Goal: Find specific page/section: Find specific page/section

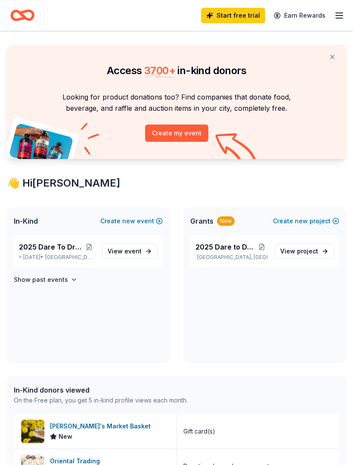
click at [128, 254] on span "event" at bounding box center [132, 250] width 17 height 7
click at [309, 252] on span "project" at bounding box center [307, 250] width 21 height 7
click at [343, 16] on icon "button" at bounding box center [339, 15] width 10 height 10
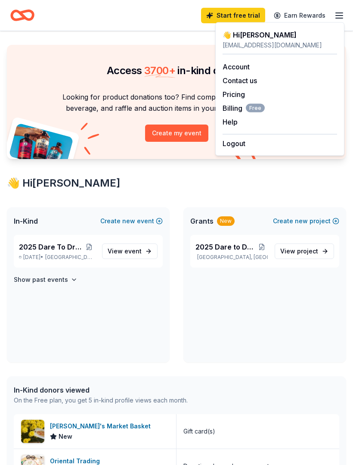
click at [154, 176] on div "👋 Hi [PERSON_NAME]" at bounding box center [176, 183] width 339 height 14
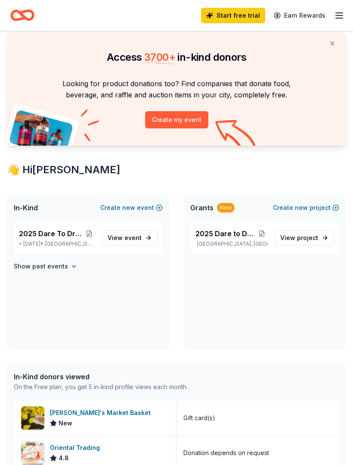
scroll to position [12, 0]
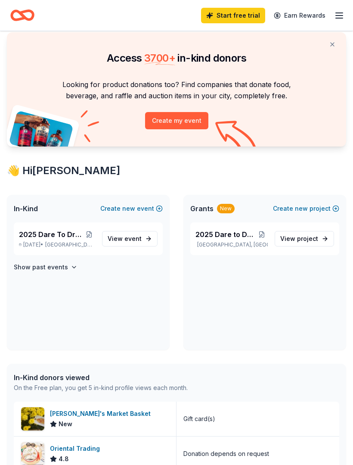
click at [139, 241] on span "event" at bounding box center [132, 238] width 17 height 7
